Goal: Check status: Check status

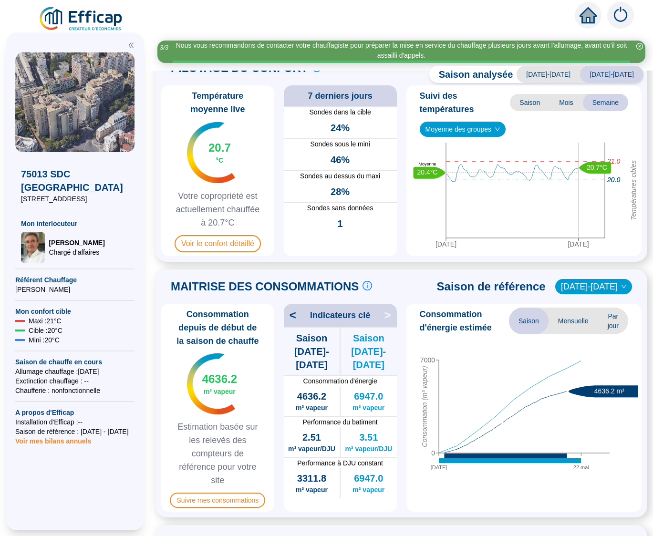
scroll to position [53, 0]
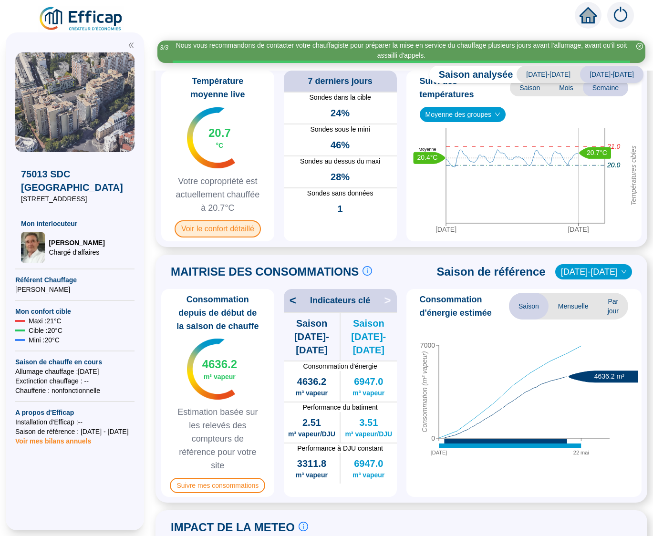
click at [207, 227] on span "Voir le confort détaillé" at bounding box center [218, 228] width 86 height 17
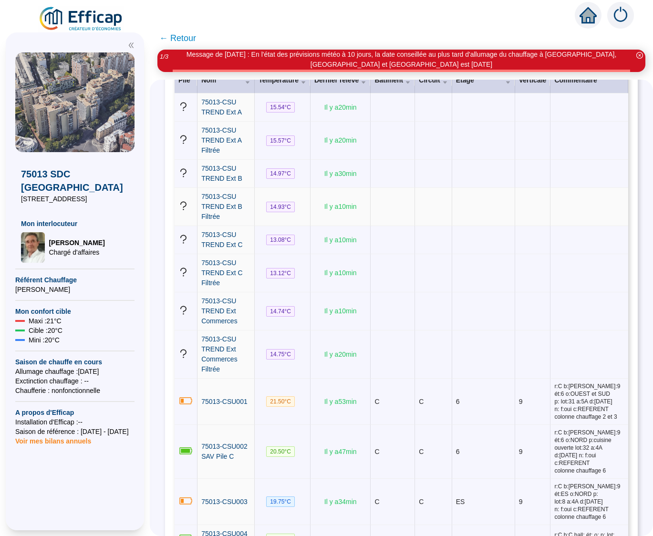
scroll to position [194, 0]
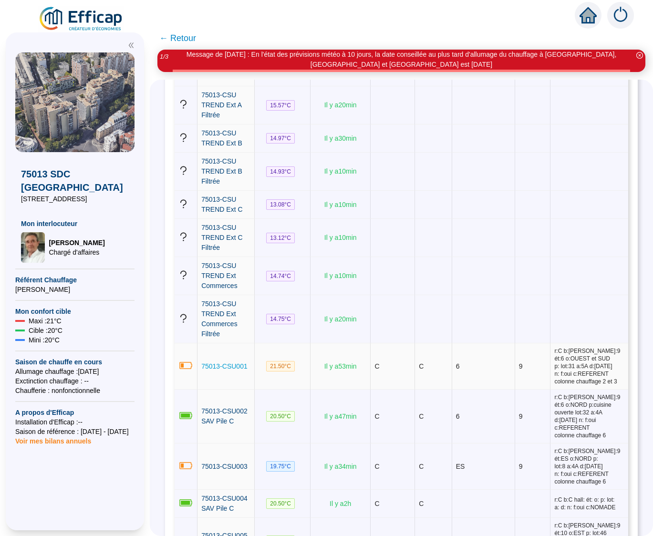
click at [242, 362] on span "75013-CSU001" at bounding box center [224, 366] width 46 height 8
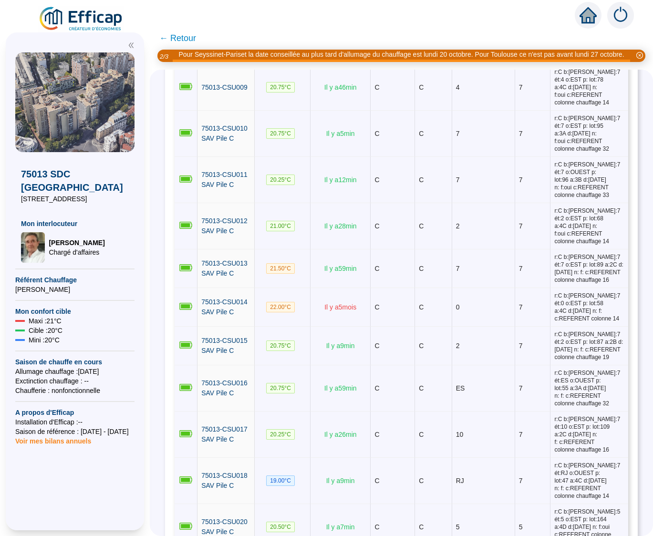
scroll to position [833, 0]
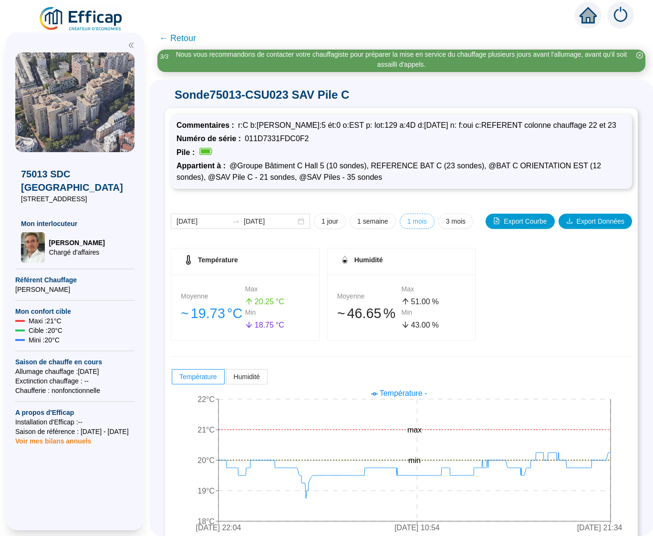
click at [413, 218] on span "1 mois" at bounding box center [417, 222] width 20 height 10
type input "[DATE]"
